Goal: Task Accomplishment & Management: Manage account settings

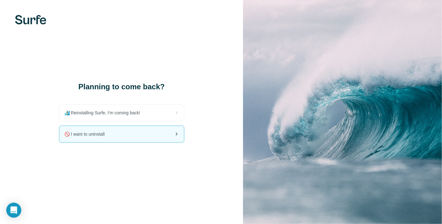
click at [123, 138] on div "🚫 I want to uninstall" at bounding box center [121, 134] width 124 height 16
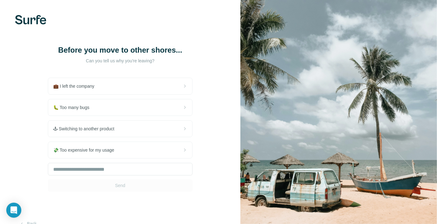
click at [222, 140] on div "Before you move to other shores... Can you tell us why you're leaving? 💼 I left…" at bounding box center [120, 118] width 240 height 236
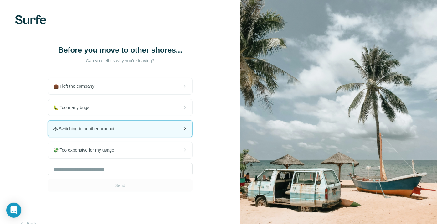
click at [128, 129] on div "🕹 Switching to another product" at bounding box center [120, 128] width 144 height 16
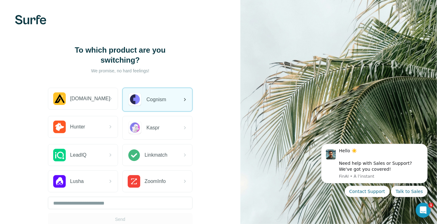
scroll to position [36, 0]
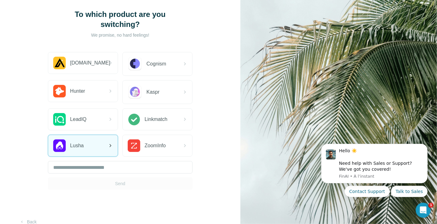
click at [89, 135] on div "Lusha" at bounding box center [82, 145] width 69 height 21
